Goal: Task Accomplishment & Management: Complete application form

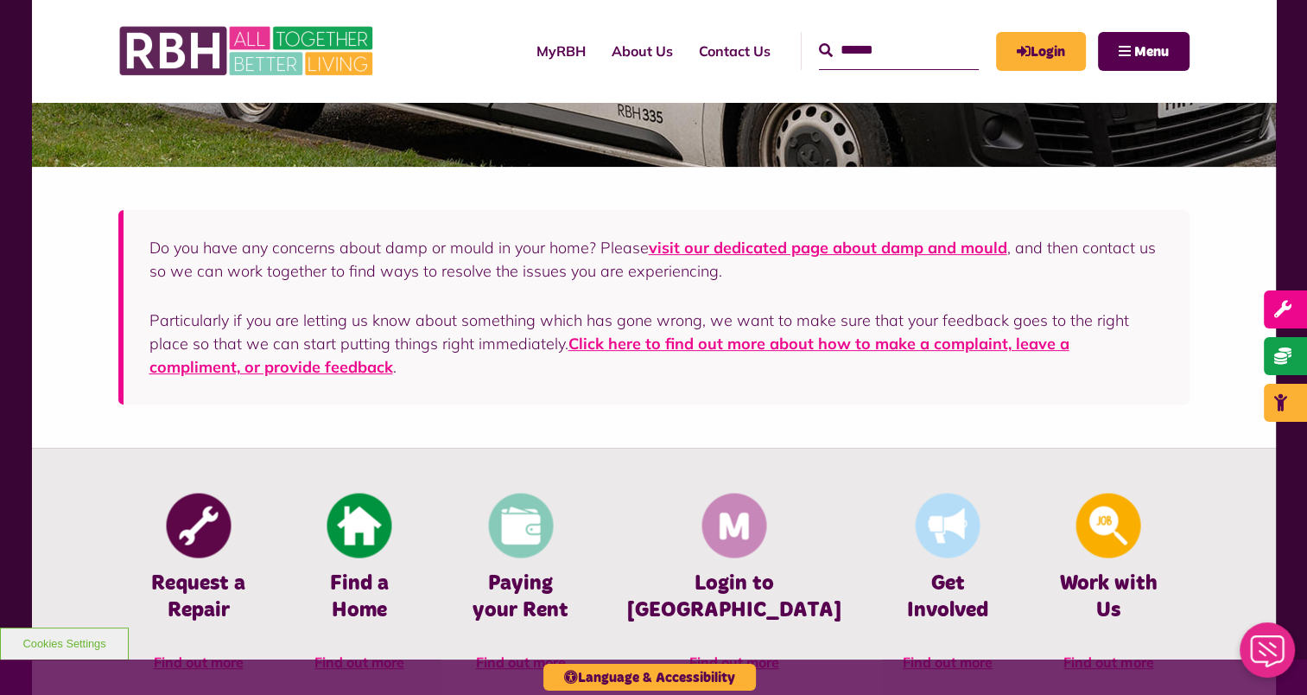
scroll to position [518, 0]
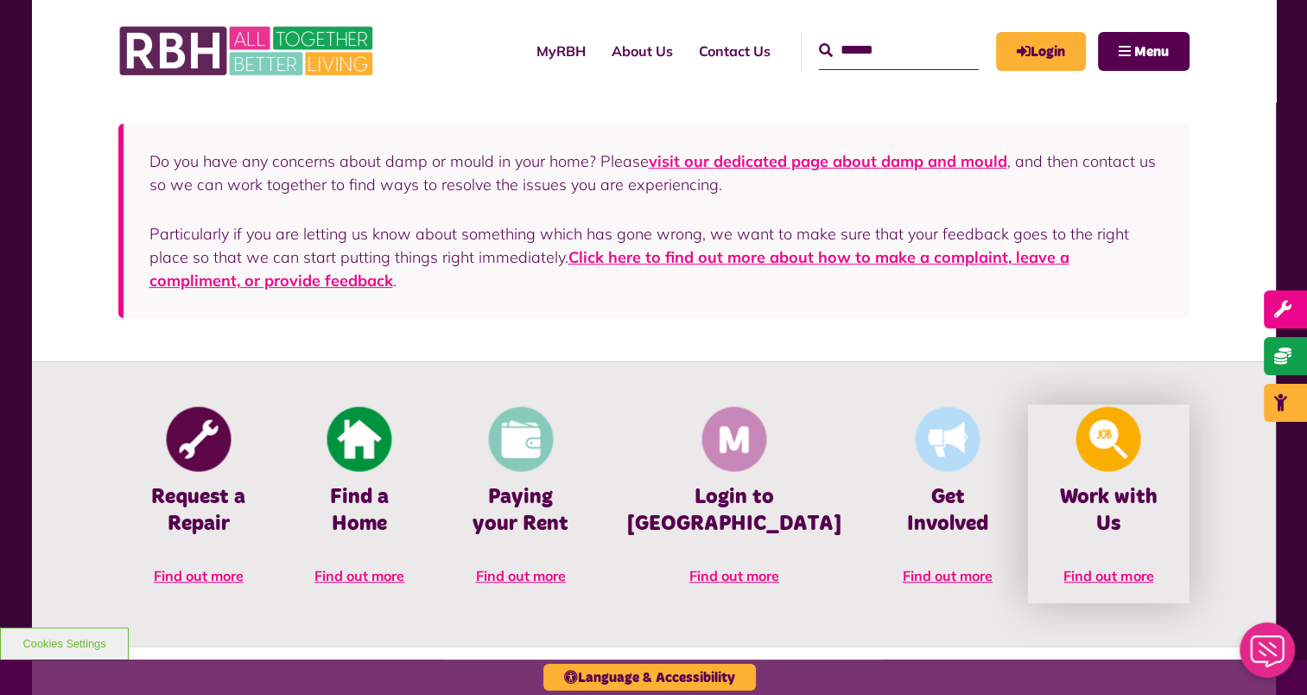
click at [1077, 567] on span "Find out more" at bounding box center [1108, 575] width 90 height 17
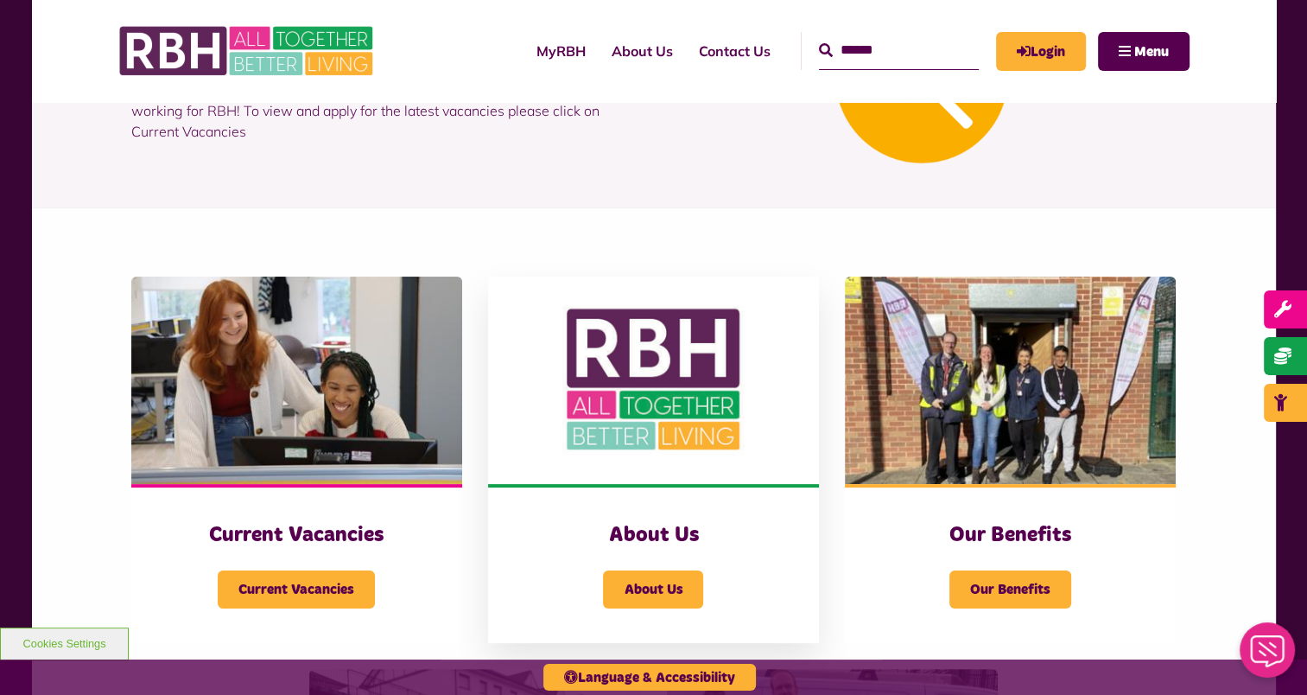
scroll to position [259, 0]
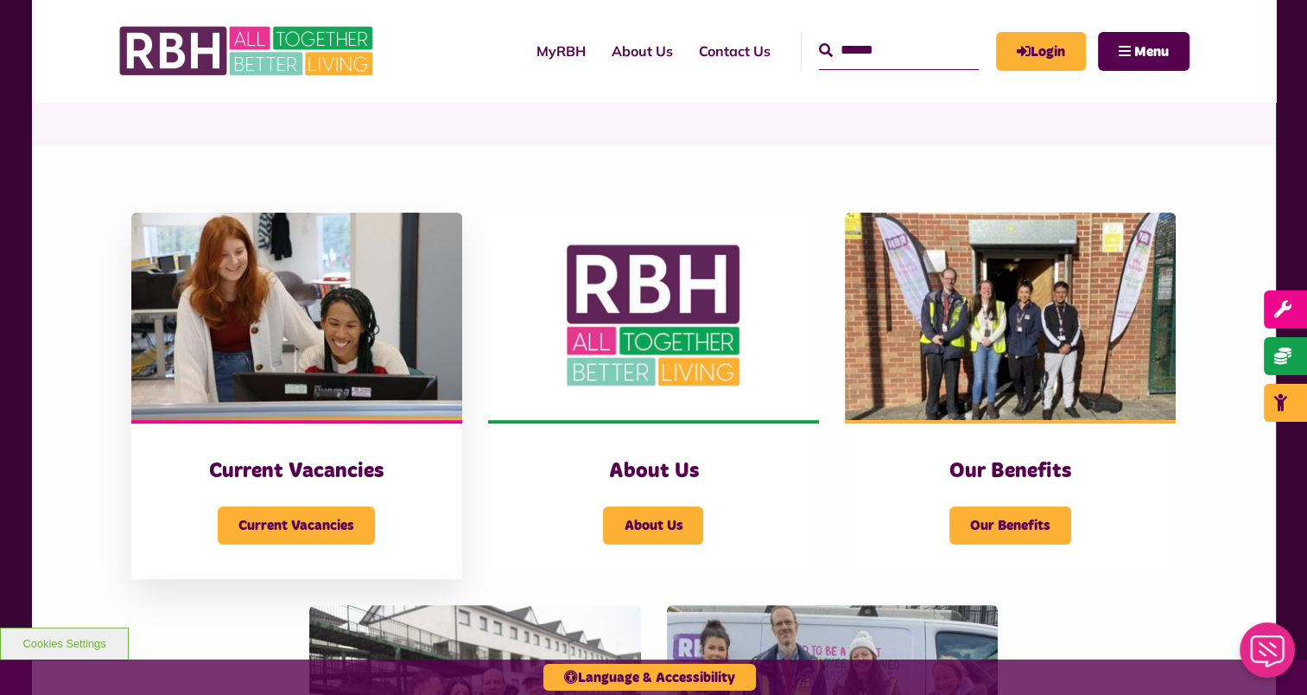
click at [290, 461] on h3 "Current Vacancies" at bounding box center [297, 471] width 262 height 27
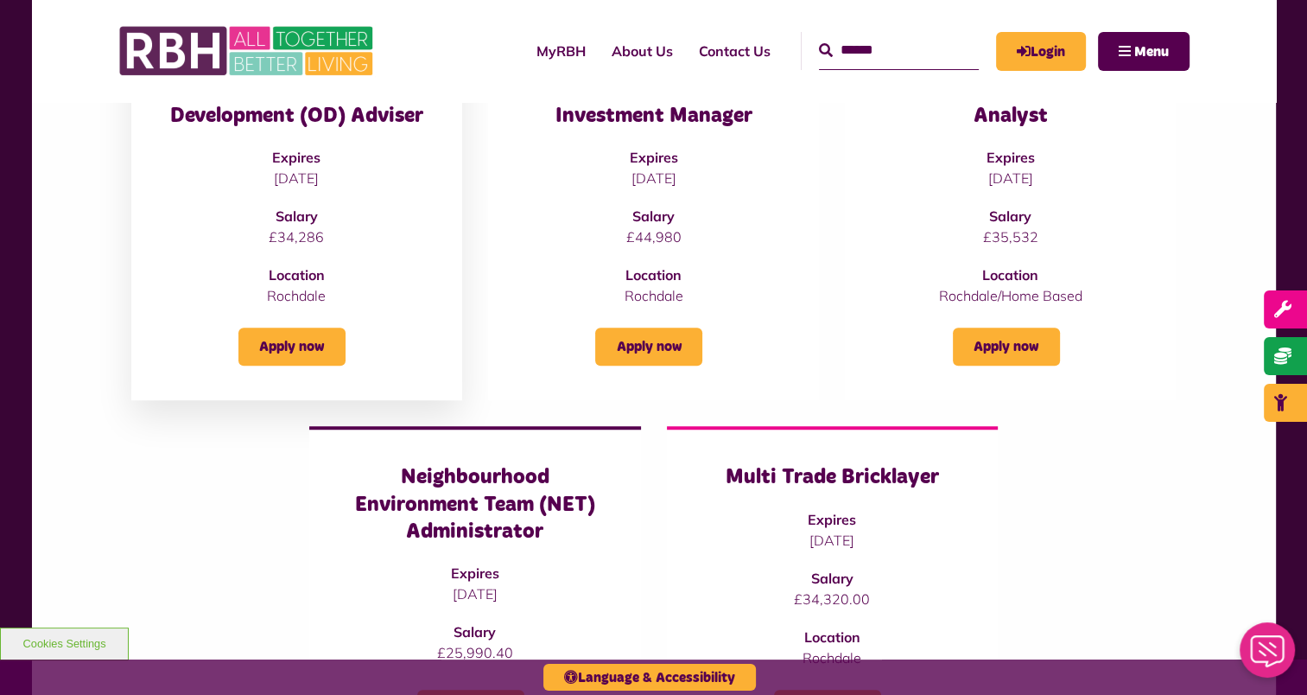
scroll to position [1209, 0]
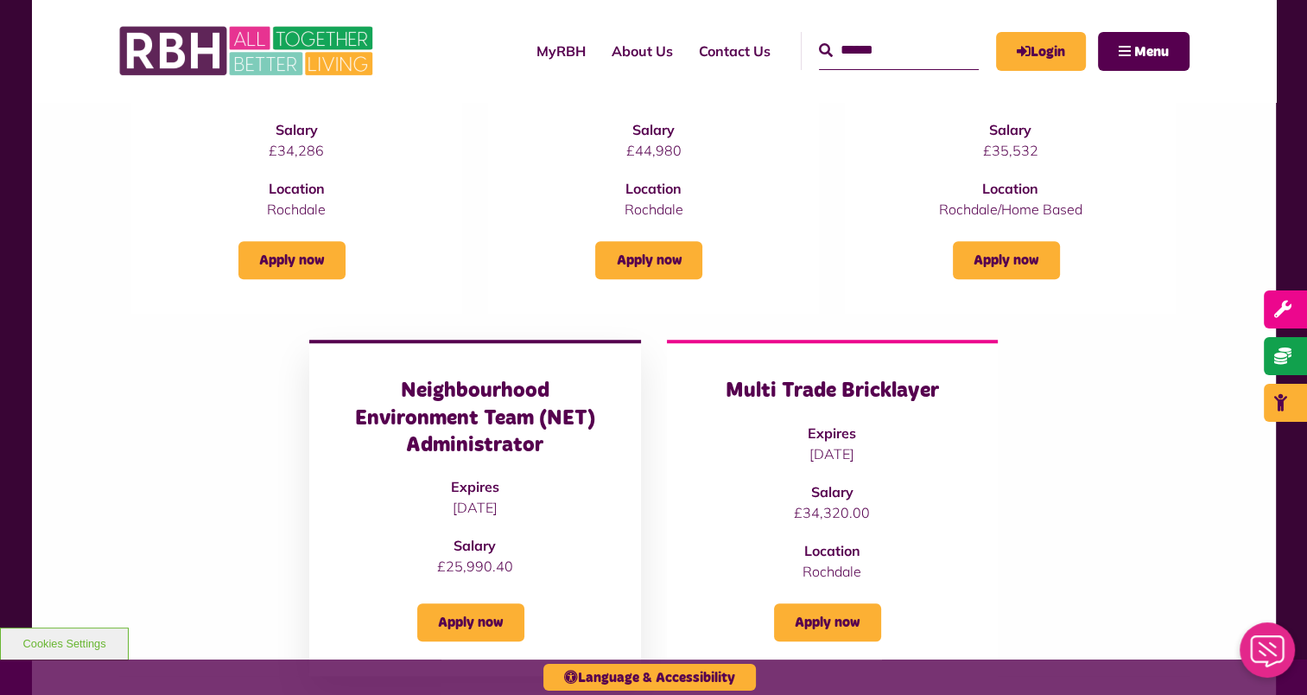
click at [416, 378] on h3 "Neighbourhood Environment Team (NET) Administrator" at bounding box center [475, 418] width 262 height 81
click at [480, 603] on link "Apply now" at bounding box center [470, 622] width 107 height 38
